Goal: Navigation & Orientation: Find specific page/section

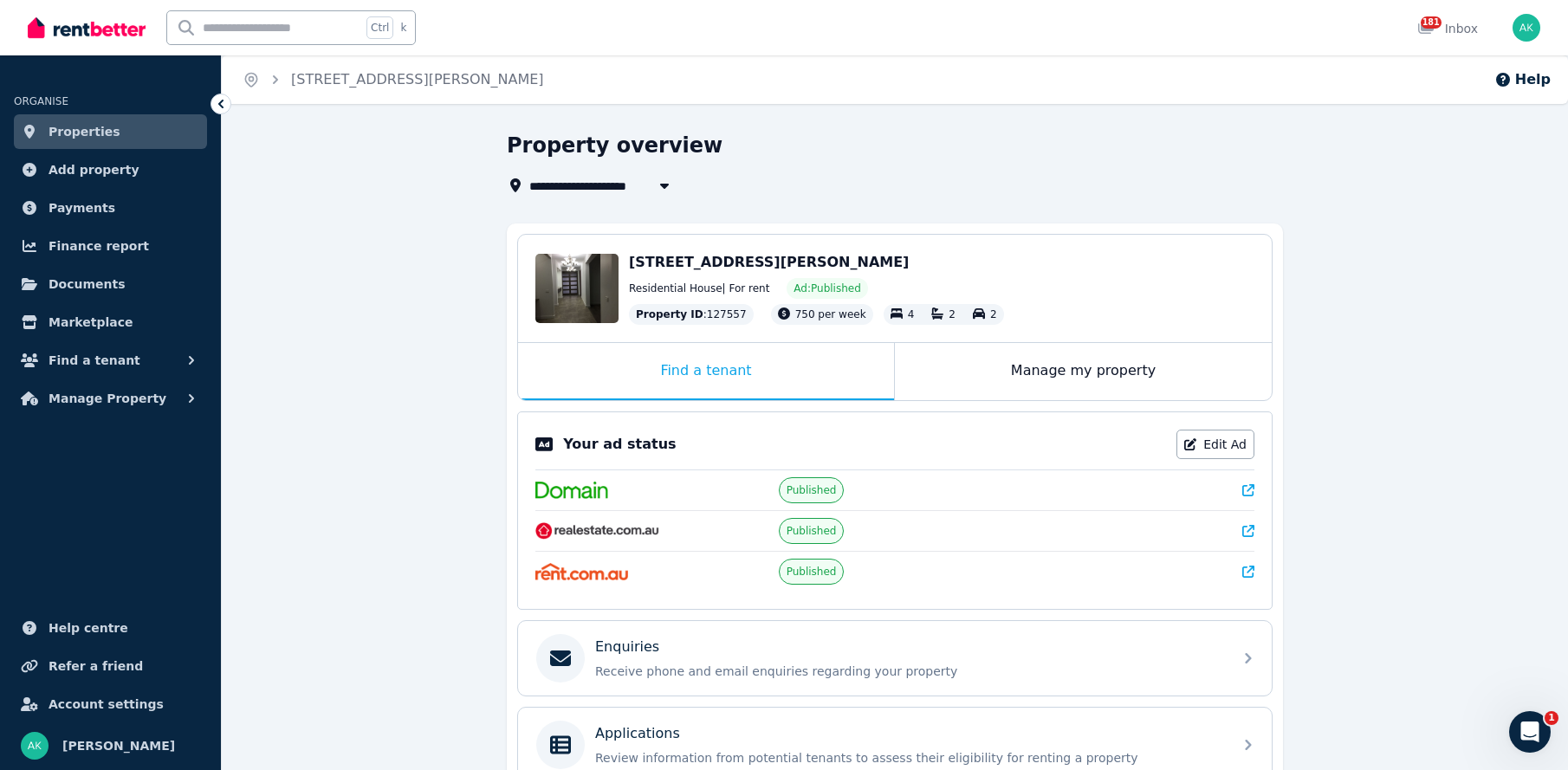
click at [719, 262] on span "[STREET_ADDRESS][PERSON_NAME]" at bounding box center [768, 262] width 280 height 17
click at [600, 282] on div "Edit" at bounding box center [576, 288] width 83 height 69
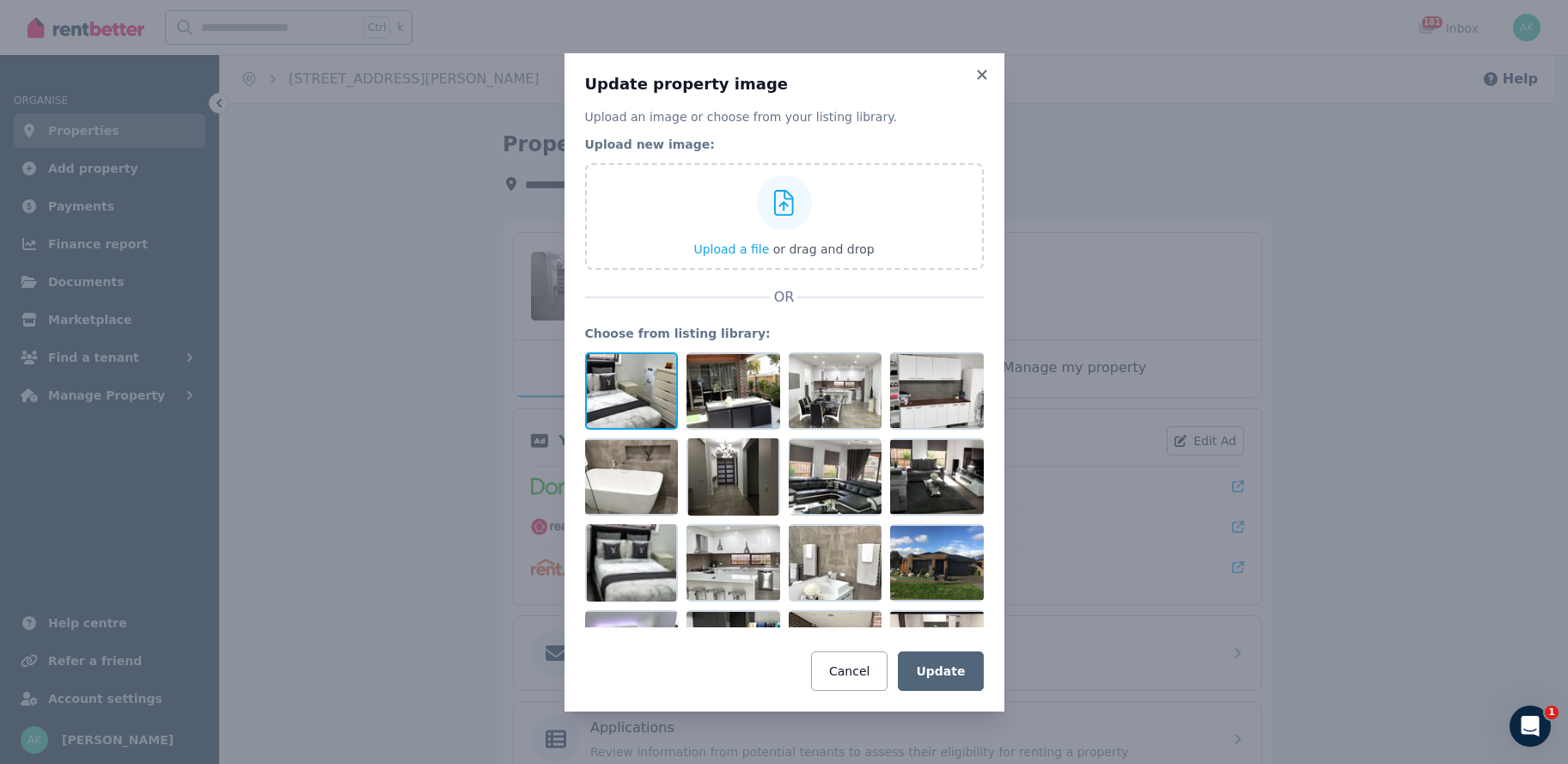
click at [646, 395] on div at bounding box center [631, 390] width 93 height 77
click at [643, 370] on div at bounding box center [631, 390] width 93 height 77
click at [665, 367] on icon at bounding box center [665, 366] width 16 height 16
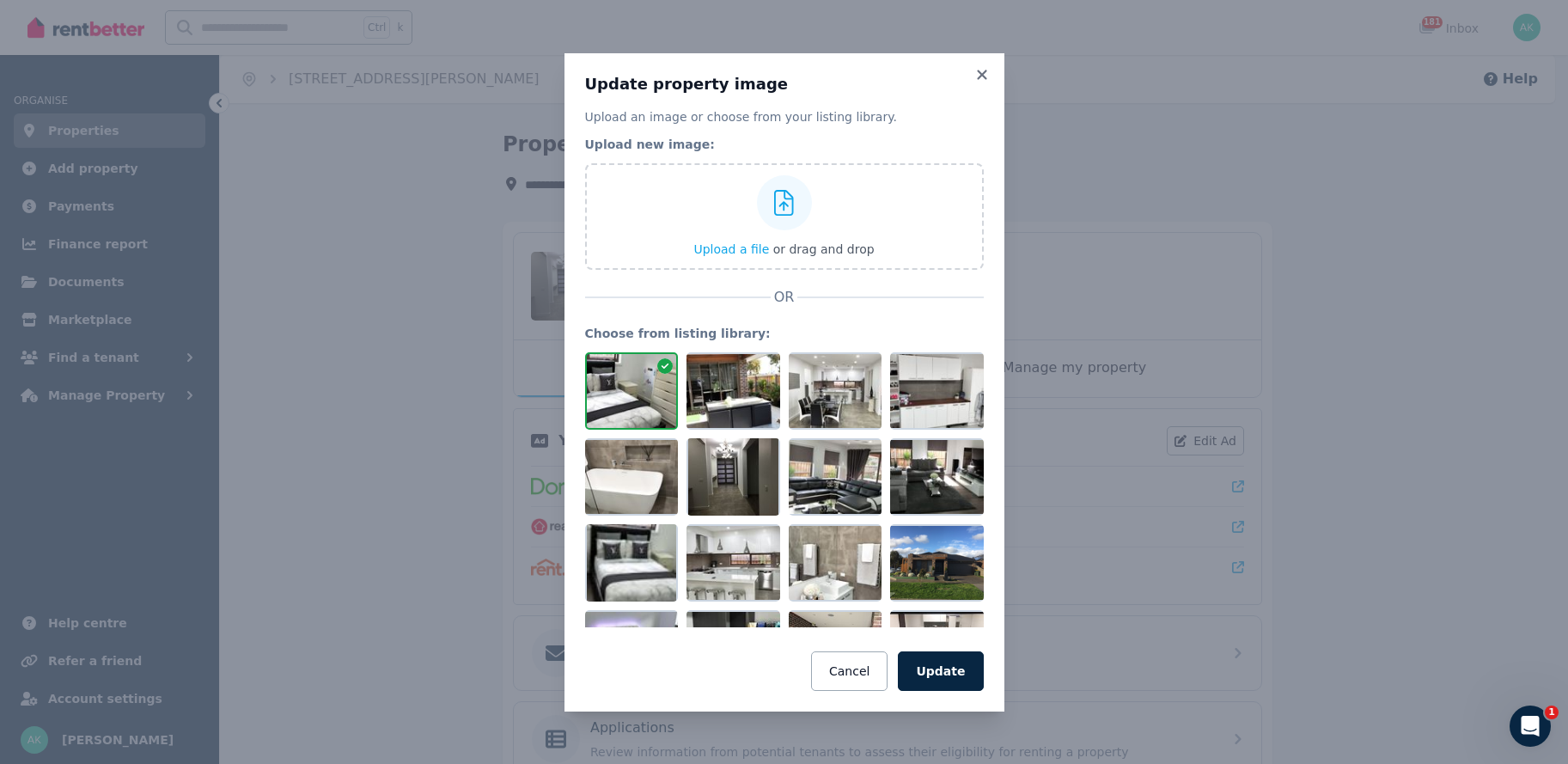
click at [665, 367] on icon at bounding box center [665, 366] width 16 height 16
click at [857, 676] on button "Cancel" at bounding box center [849, 671] width 76 height 40
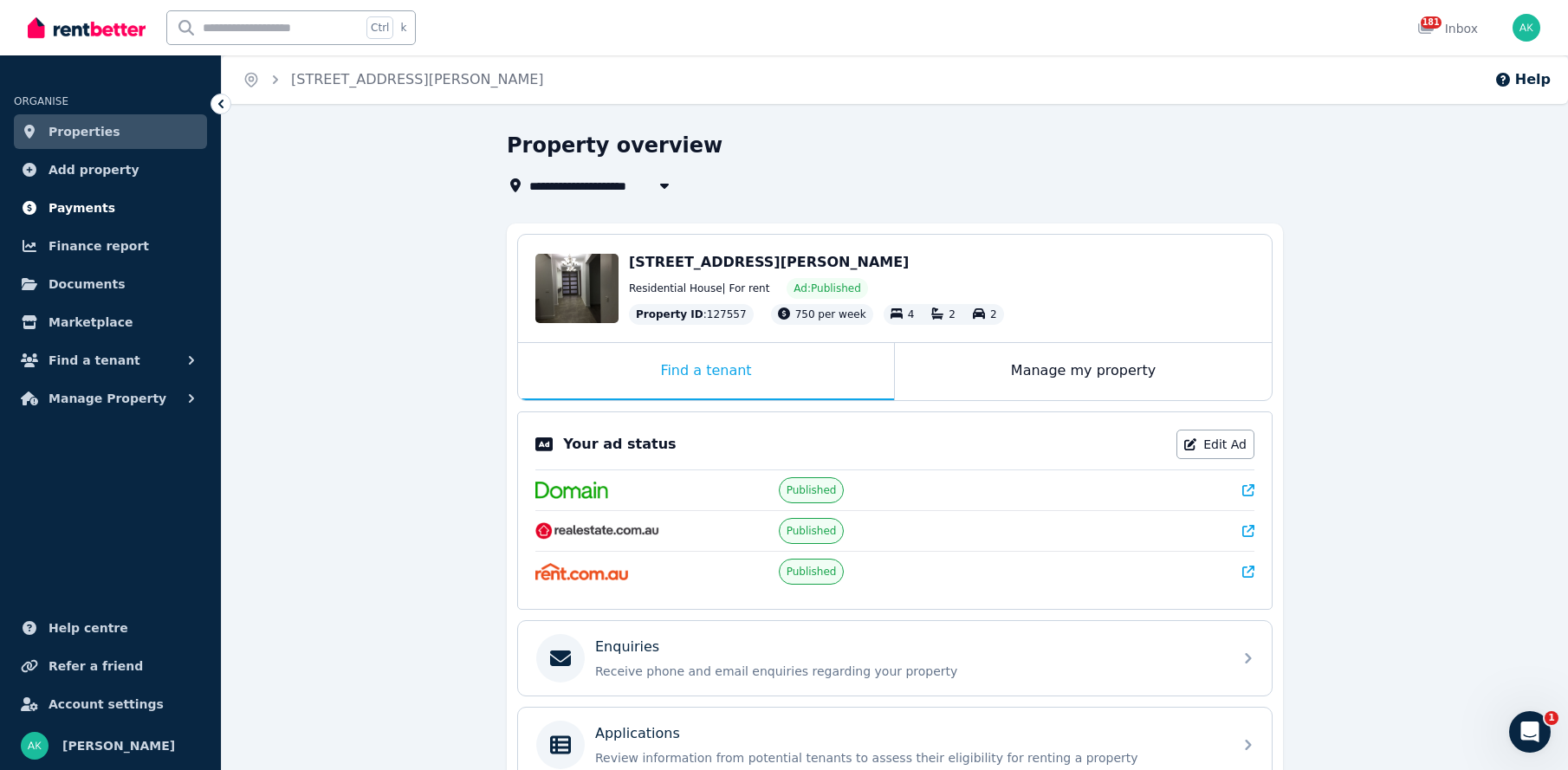
click at [83, 207] on span "Payments" at bounding box center [82, 208] width 66 height 21
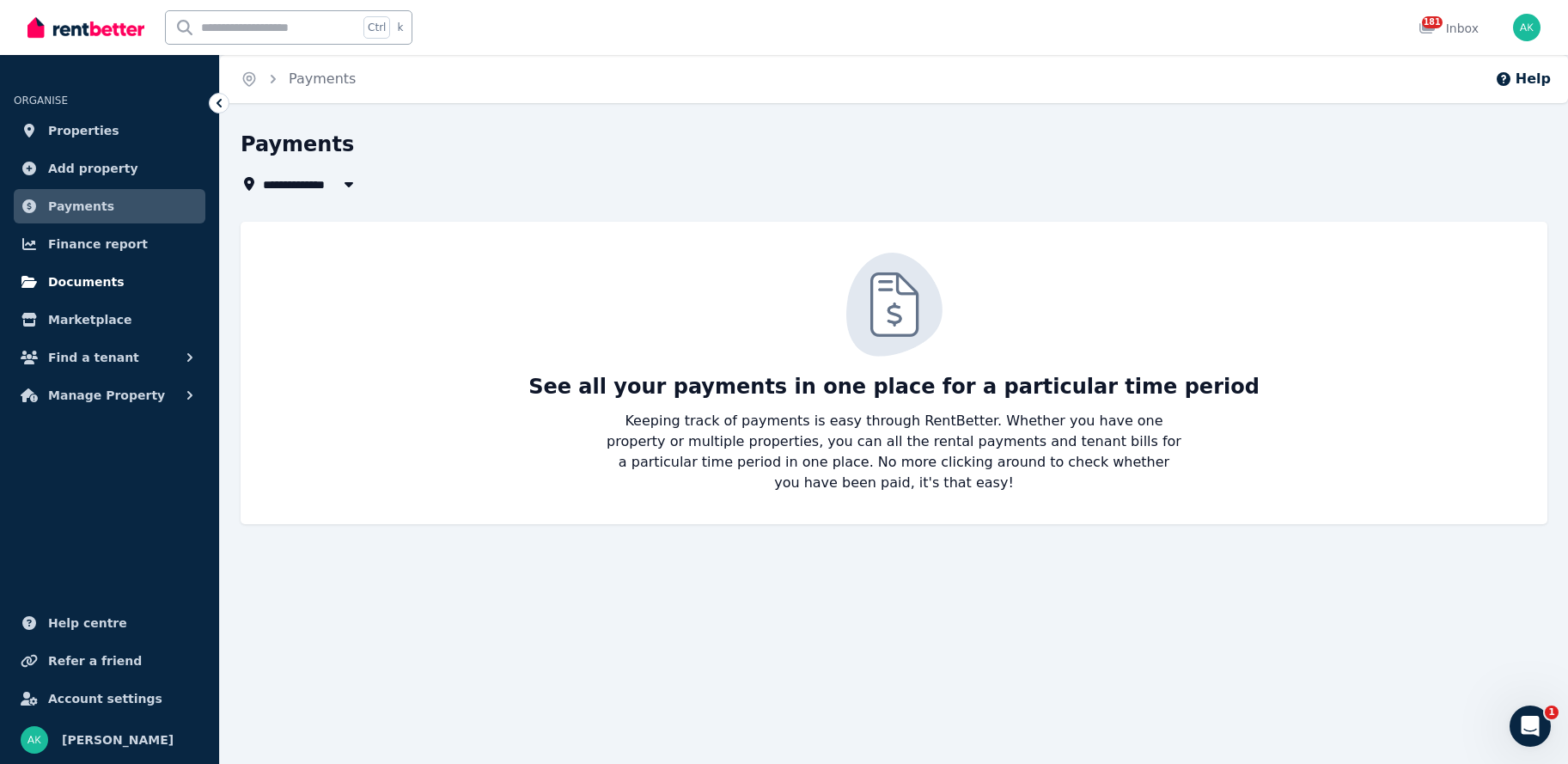
click at [70, 289] on span "Documents" at bounding box center [86, 282] width 76 height 21
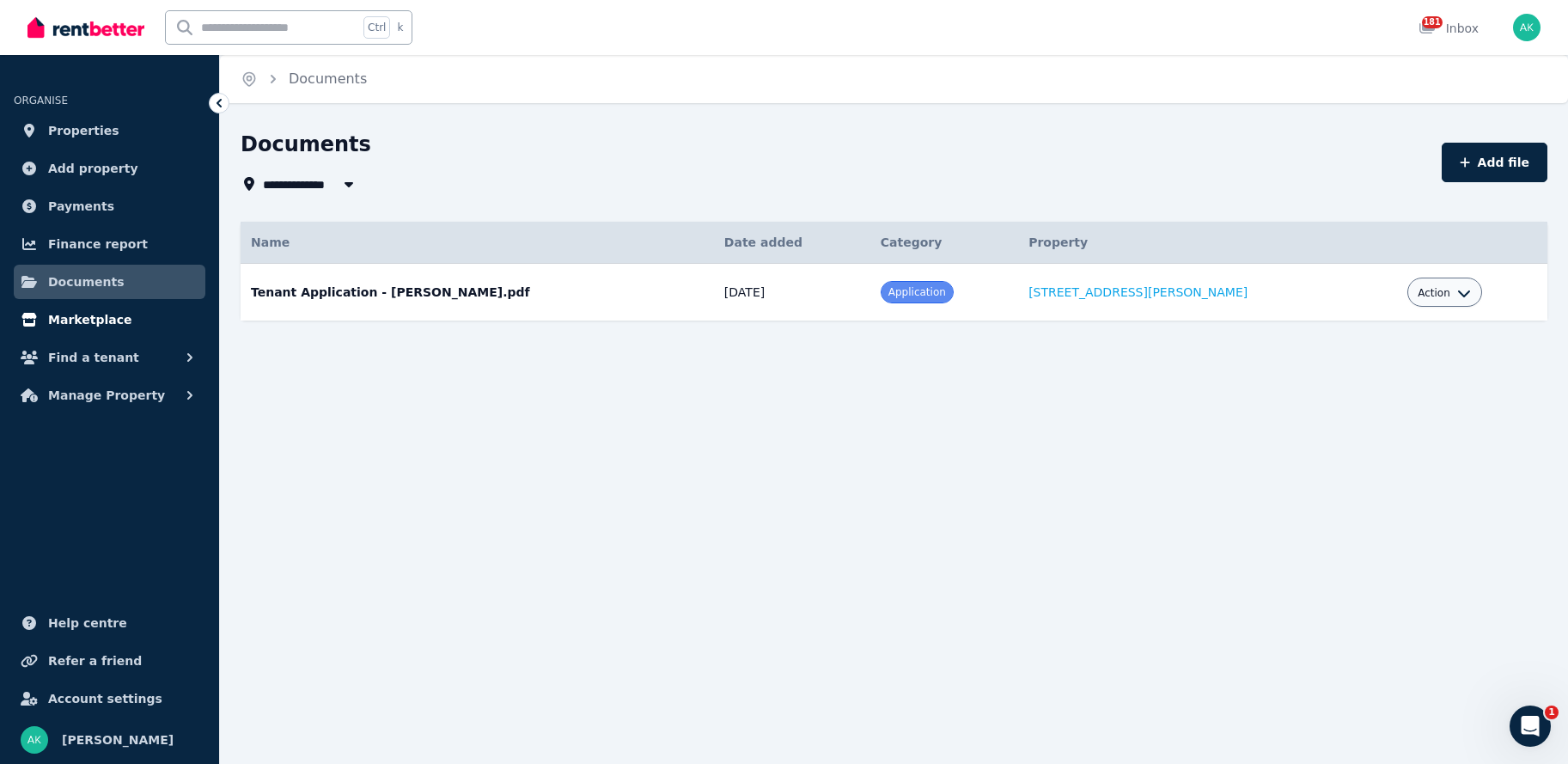
click at [78, 317] on span "Marketplace" at bounding box center [90, 320] width 83 height 21
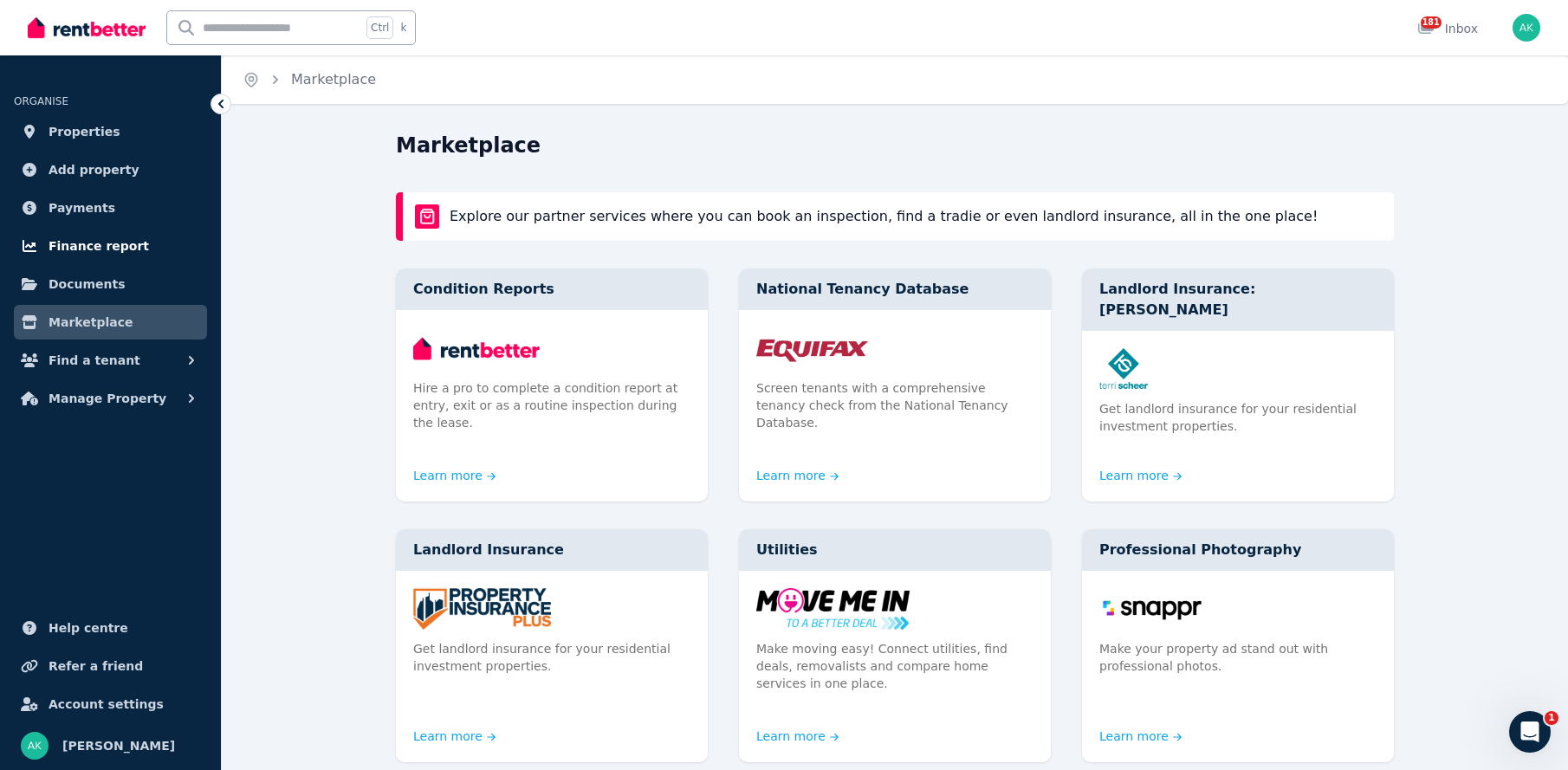
click at [101, 242] on span "Finance report" at bounding box center [99, 246] width 100 height 21
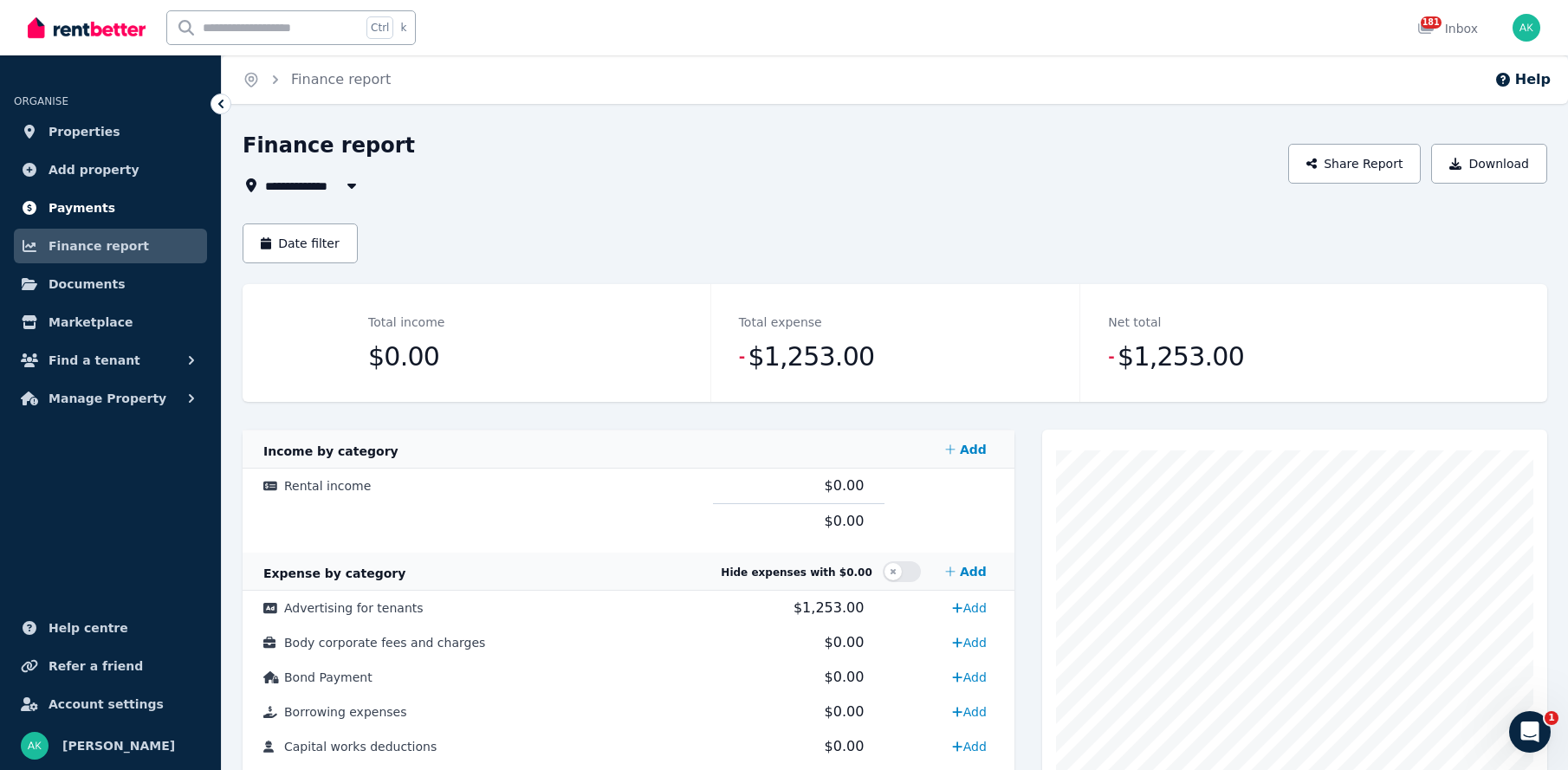
click at [69, 204] on span "Payments" at bounding box center [82, 208] width 66 height 21
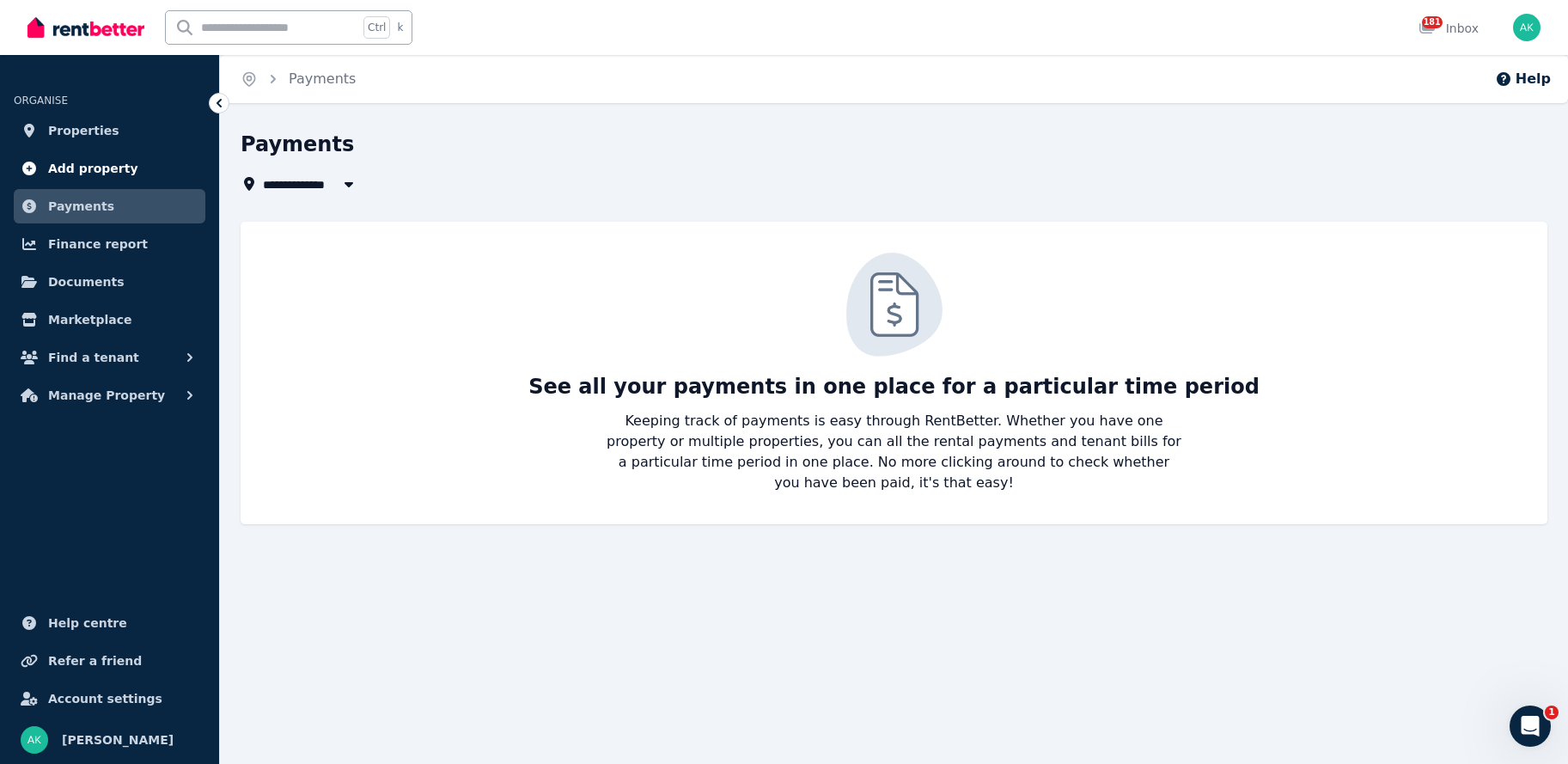
click at [82, 169] on span "Add property" at bounding box center [93, 169] width 90 height 21
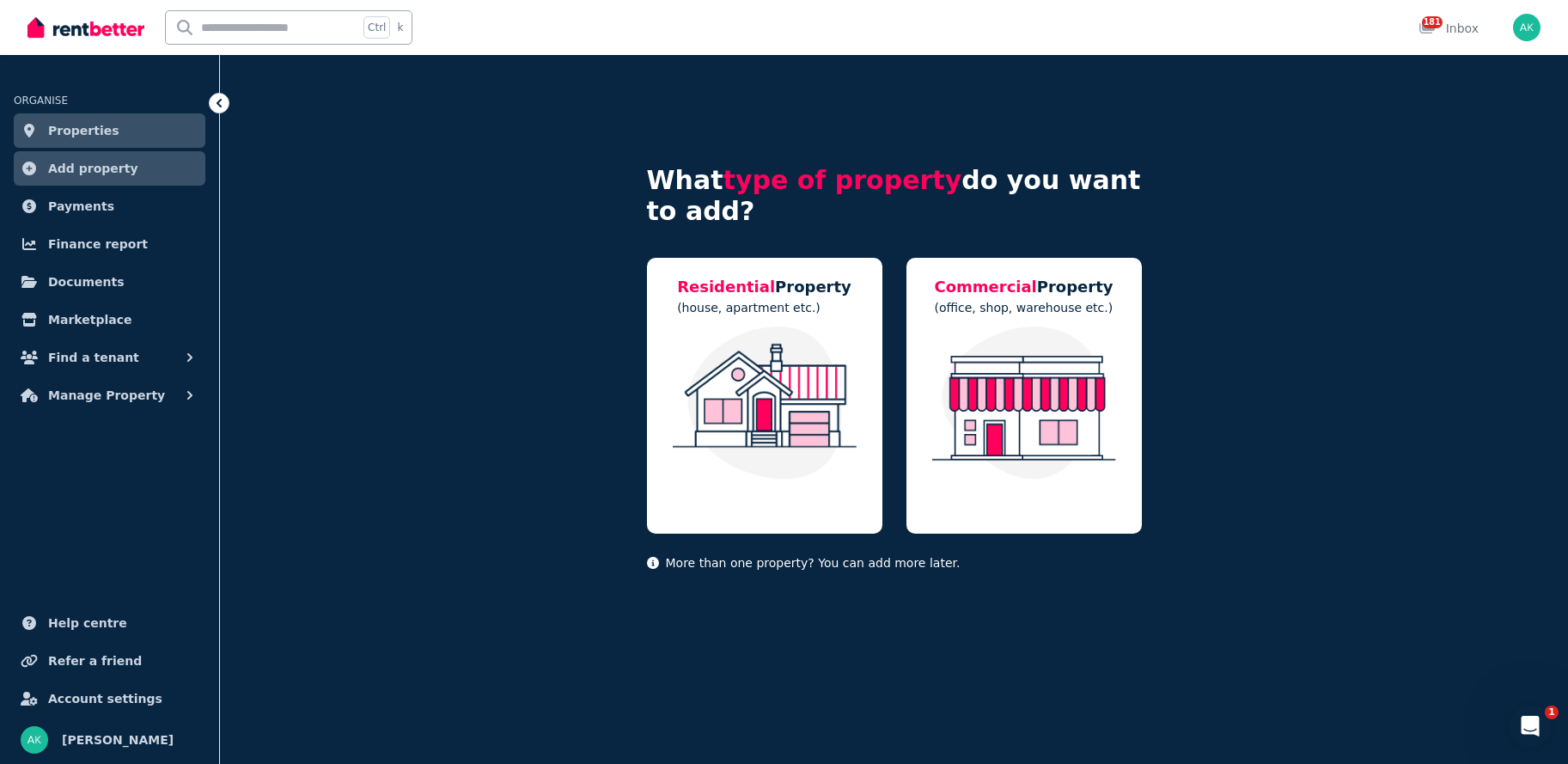
click at [82, 131] on span "Properties" at bounding box center [84, 131] width 71 height 21
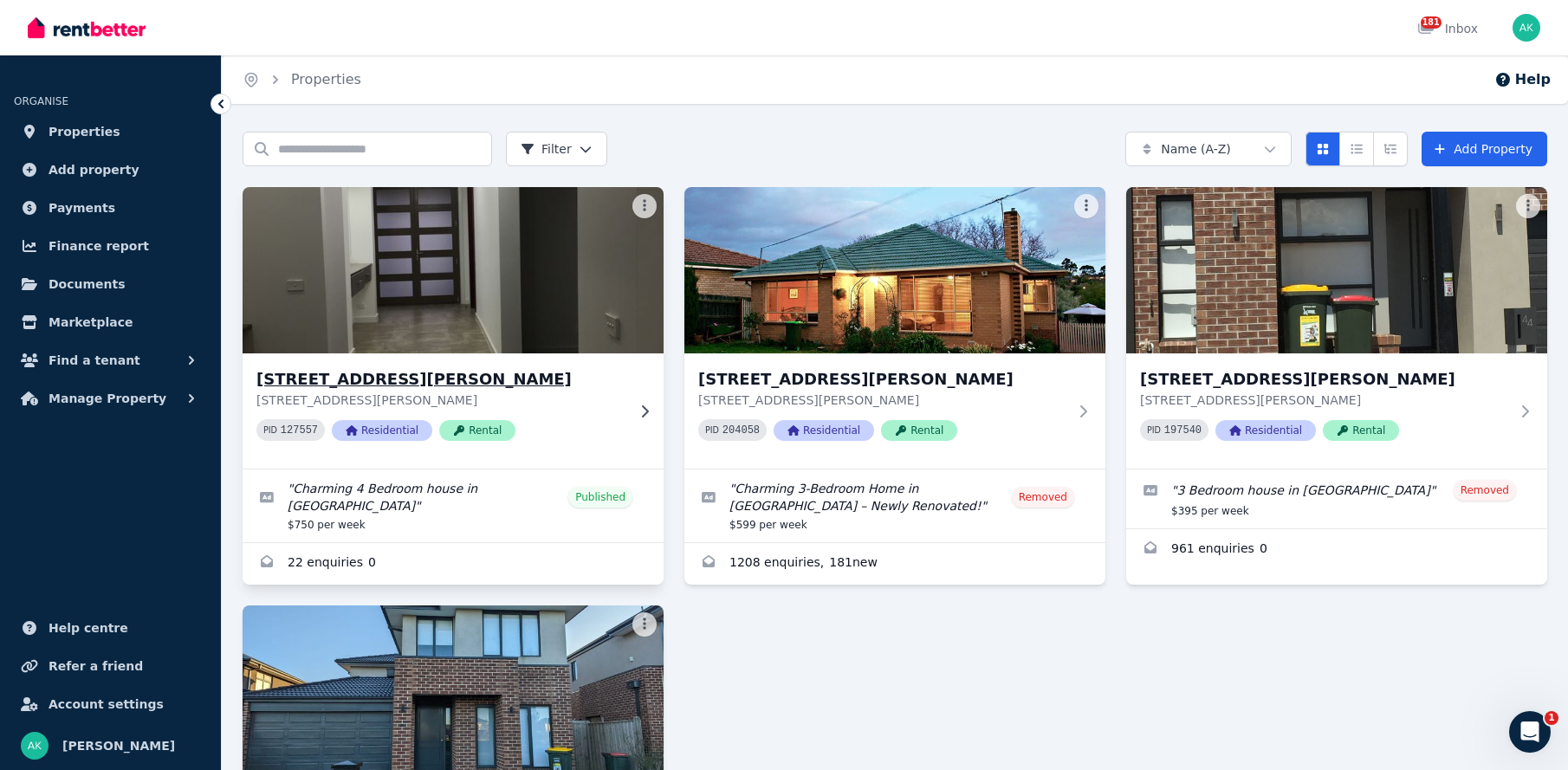
click at [542, 279] on img at bounding box center [453, 270] width 442 height 175
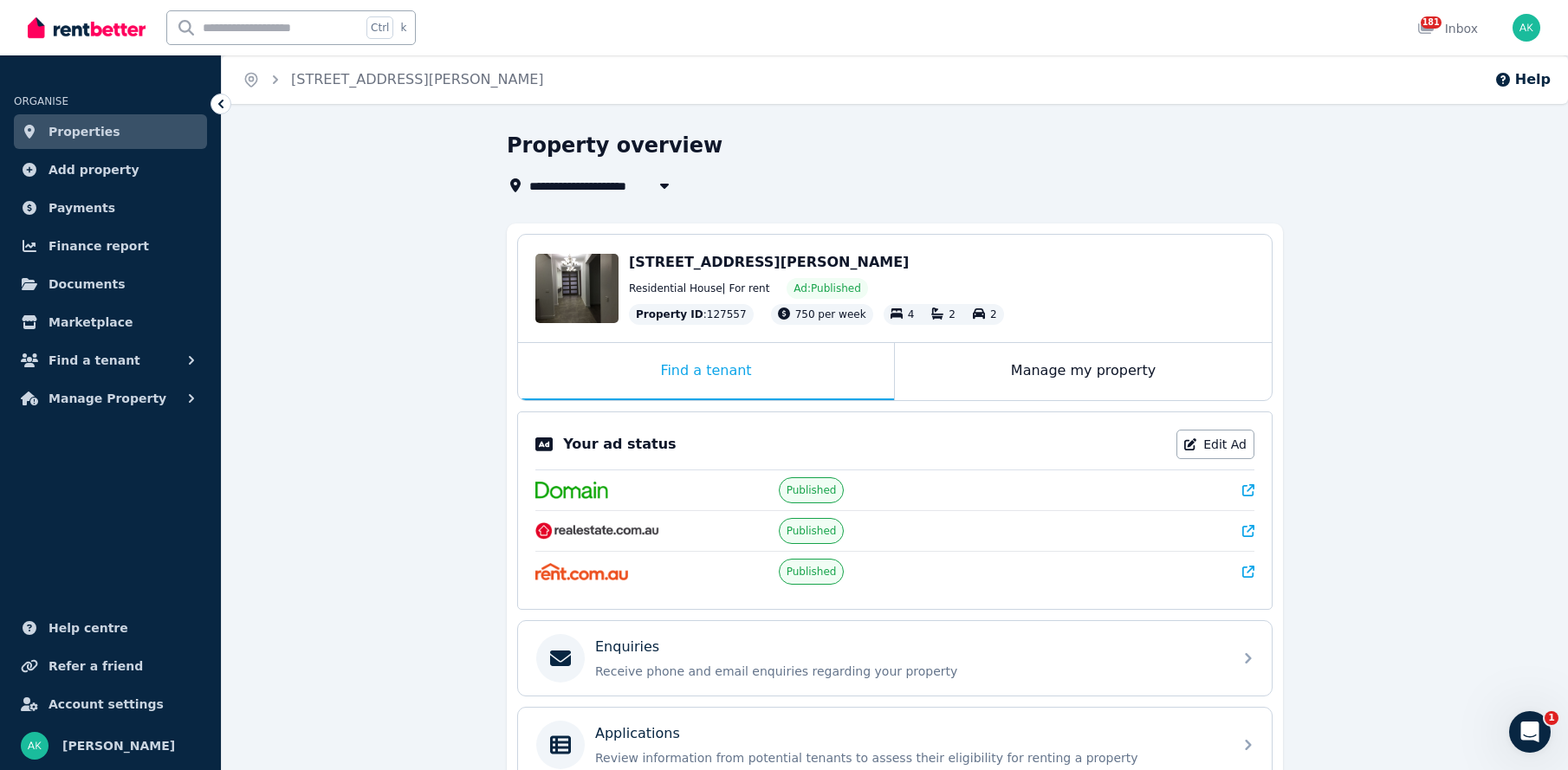
click at [72, 124] on span "Properties" at bounding box center [85, 132] width 72 height 21
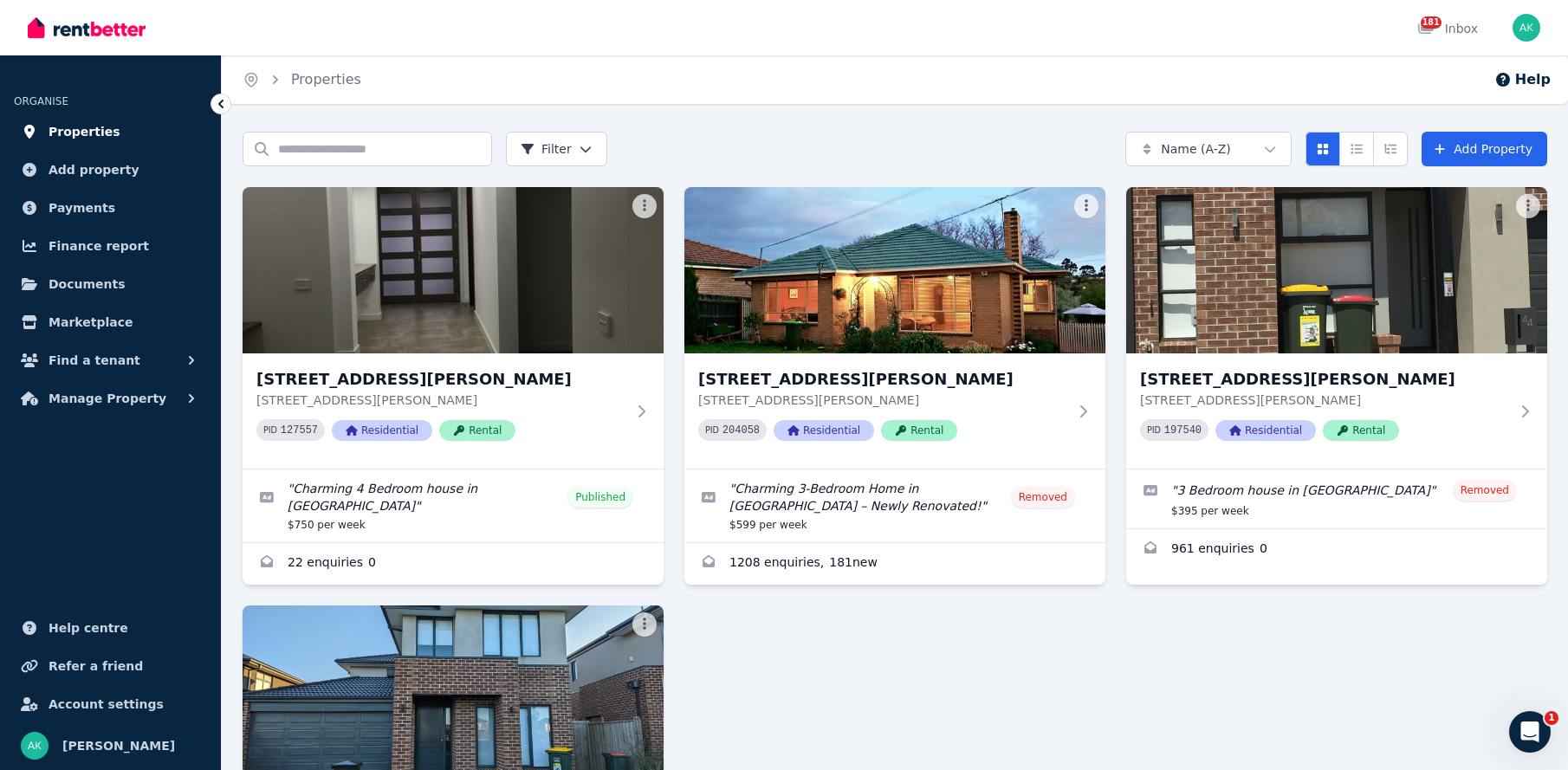
click at [71, 131] on span "Properties" at bounding box center [85, 132] width 72 height 21
click at [83, 172] on span "Add property" at bounding box center [94, 170] width 91 height 21
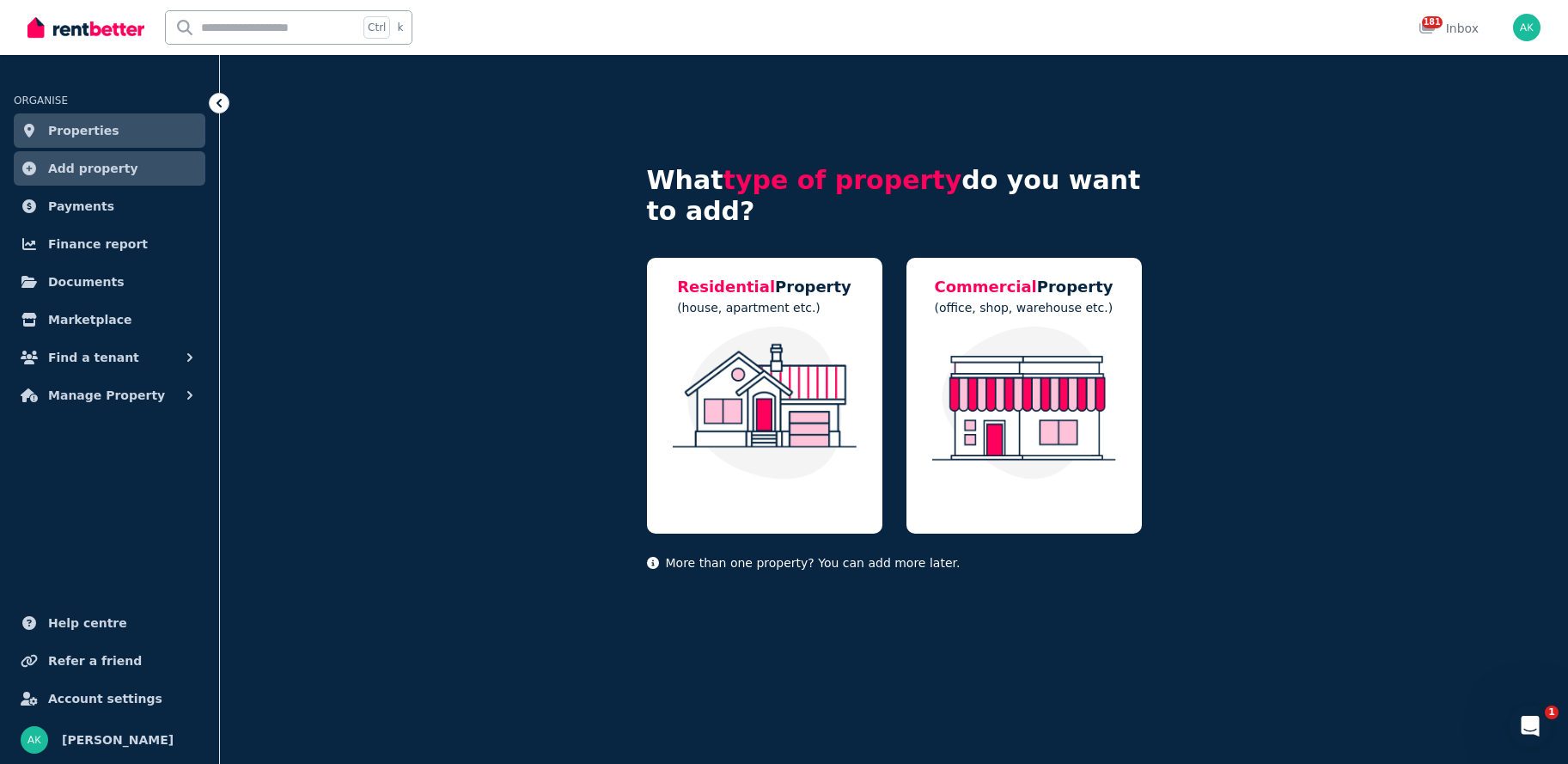
click at [76, 132] on span "Properties" at bounding box center [84, 131] width 71 height 21
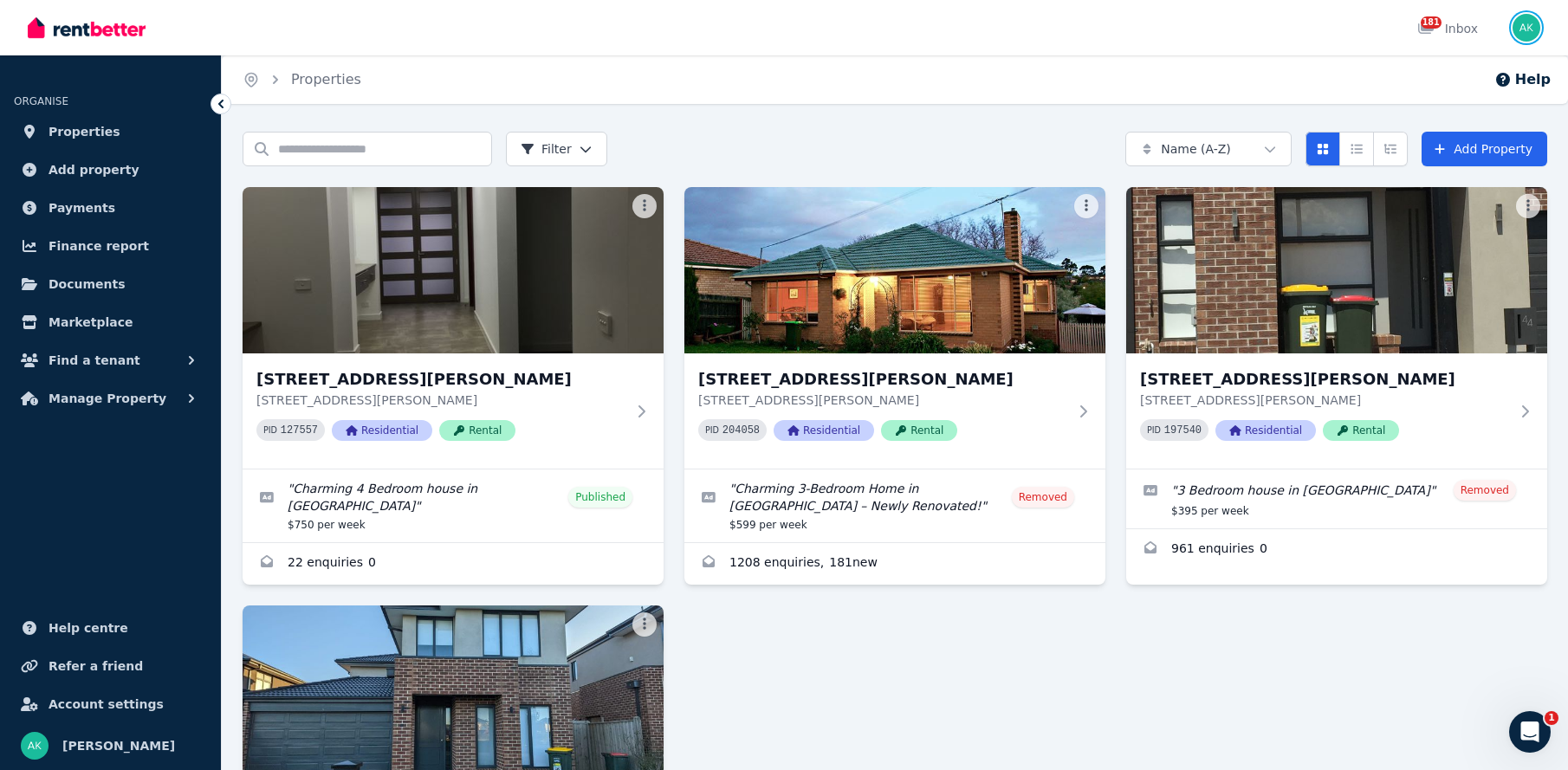
click at [1529, 35] on img "button" at bounding box center [1526, 28] width 28 height 28
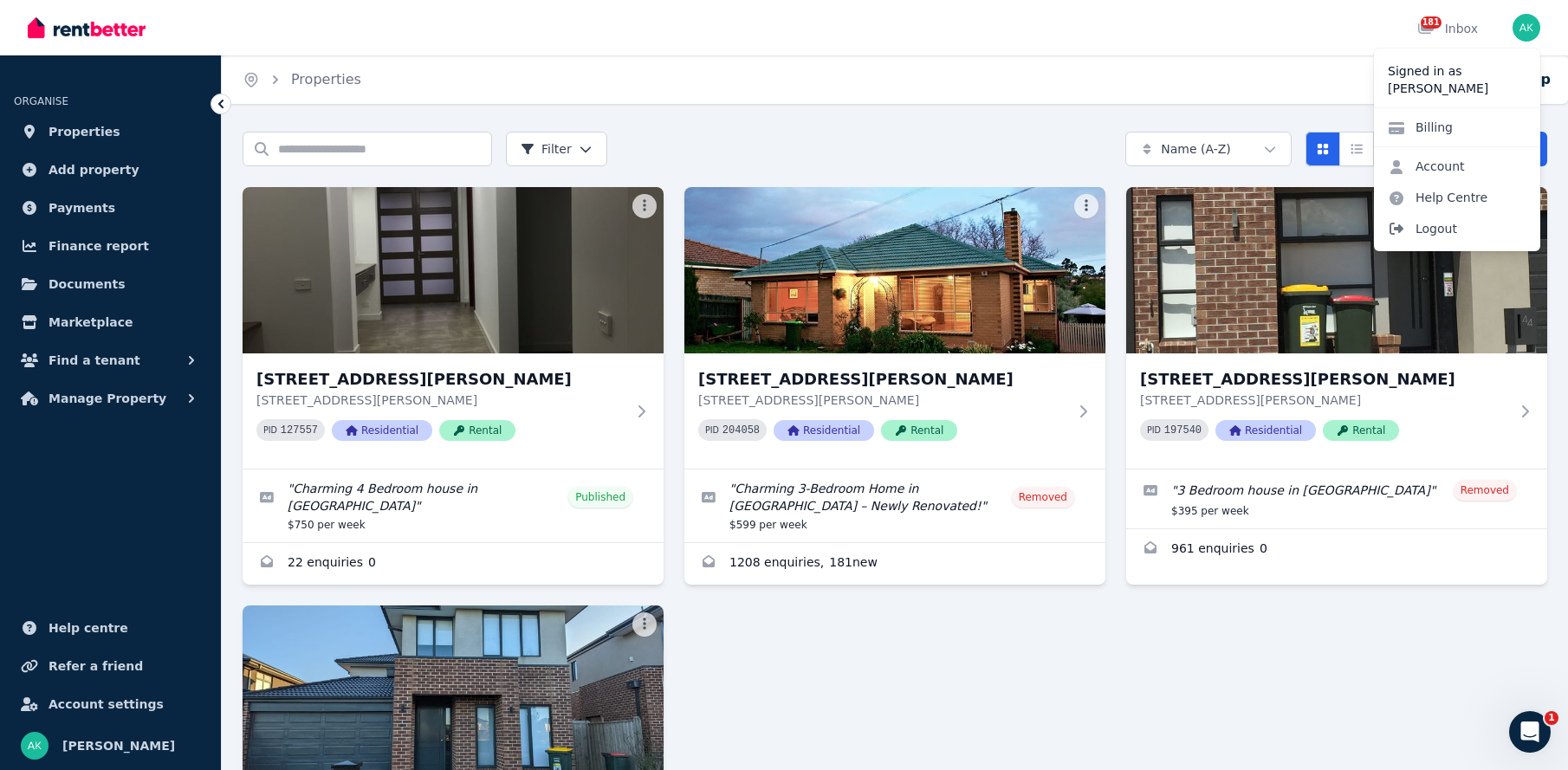
click at [1431, 230] on span "Logout" at bounding box center [1456, 228] width 167 height 31
